Goal: Complete application form

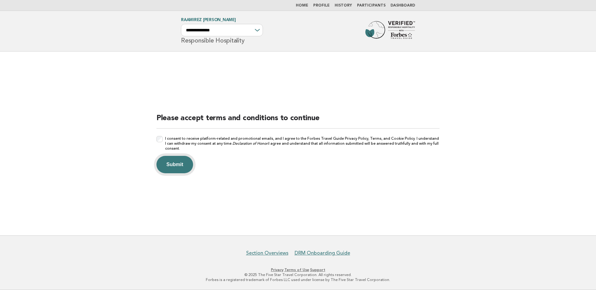
click at [175, 167] on button "Submit" at bounding box center [174, 164] width 37 height 17
